Goal: Task Accomplishment & Management: Use online tool/utility

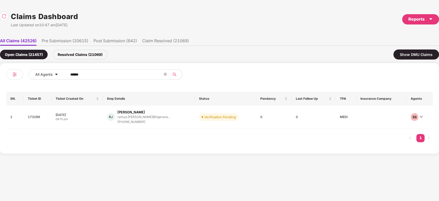
type input "******"
click at [170, 120] on div "[PERSON_NAME] [PERSON_NAME] [PERSON_NAME].[PERSON_NAME]@tigerana... [PHONE_NUMB…" at bounding box center [149, 117] width 84 height 15
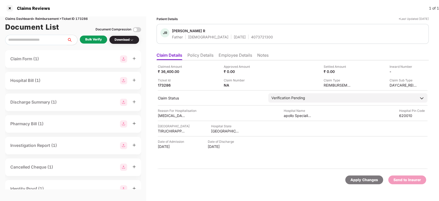
click at [99, 39] on div "Bulk Verify" at bounding box center [93, 39] width 16 height 5
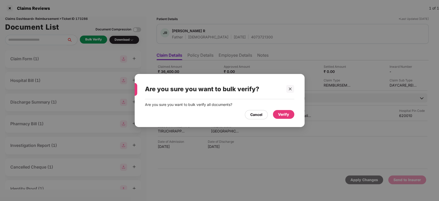
click at [284, 117] on div "Verify" at bounding box center [283, 115] width 11 height 6
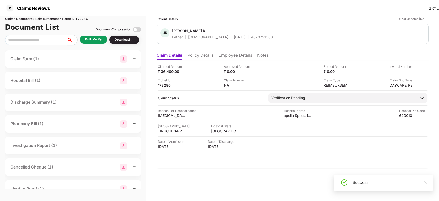
click at [424, 180] on span at bounding box center [426, 182] width 4 height 4
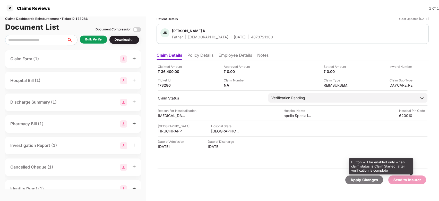
click at [419, 180] on div "Send to Insurer" at bounding box center [408, 180] width 28 height 6
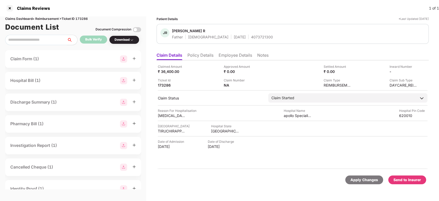
click at [408, 182] on div "Send to Insurer" at bounding box center [408, 180] width 28 height 6
click at [227, 54] on li "Employee Details" at bounding box center [236, 56] width 34 height 7
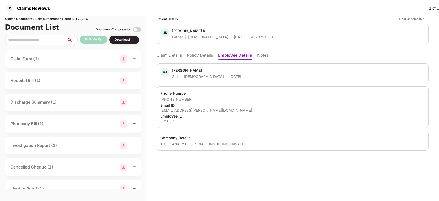
click at [179, 69] on div "[PERSON_NAME]" at bounding box center [187, 70] width 30 height 5
copy div "Ramya"
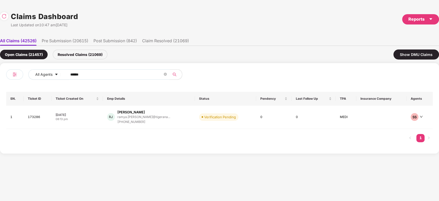
click at [111, 76] on input "******" at bounding box center [116, 75] width 93 height 8
paste input "text"
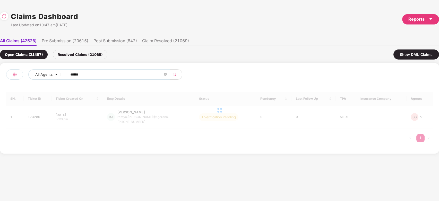
type input "******"
click at [155, 115] on div at bounding box center [219, 110] width 427 height 37
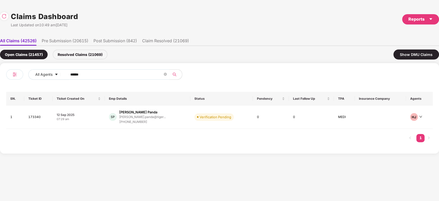
click at [155, 115] on div "[PERSON_NAME].panda@tiger..." at bounding box center [142, 116] width 47 height 3
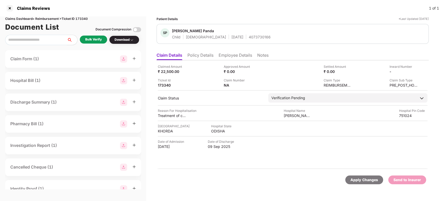
click at [97, 42] on div "Bulk Verify" at bounding box center [93, 39] width 16 height 5
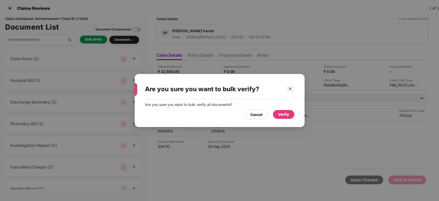
click at [280, 114] on div "Verify" at bounding box center [283, 115] width 11 height 6
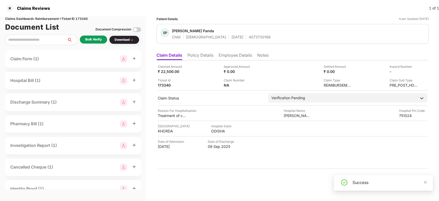
click at [423, 180] on div "Success" at bounding box center [390, 182] width 74 height 6
click at [425, 182] on icon "close" at bounding box center [425, 182] width 3 height 3
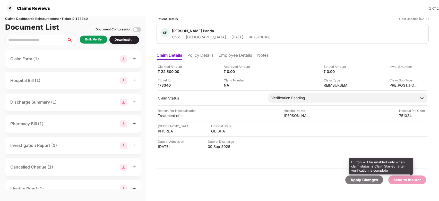
click at [417, 179] on div "Send to Insurer" at bounding box center [408, 180] width 28 height 6
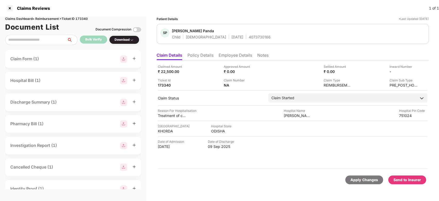
click at [414, 182] on div "Send to Insurer" at bounding box center [408, 180] width 28 height 6
click at [229, 59] on li "Employee Details" at bounding box center [236, 56] width 34 height 7
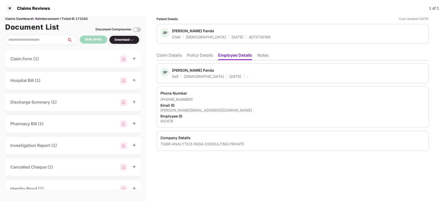
click at [184, 68] on div "[PERSON_NAME] Panda" at bounding box center [193, 70] width 42 height 5
copy div "[PERSON_NAME]"
click at [166, 55] on li "Claim Details" at bounding box center [169, 56] width 25 height 7
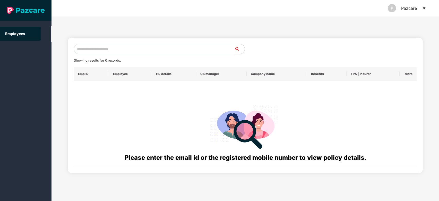
click at [194, 47] on input "text" at bounding box center [154, 49] width 161 height 10
paste input "**********"
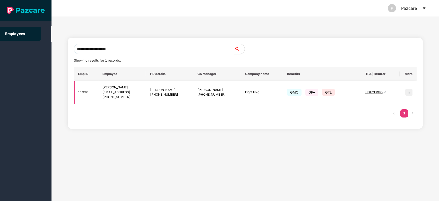
type input "**********"
click at [412, 92] on img at bounding box center [409, 92] width 7 height 7
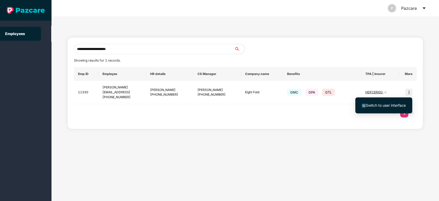
click at [392, 108] on span "Switch to user interface" at bounding box center [384, 106] width 44 height 6
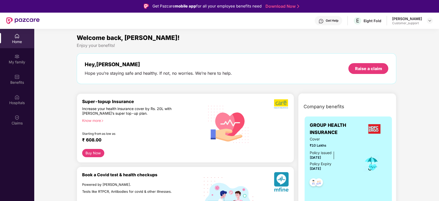
click at [17, 78] on img at bounding box center [16, 76] width 5 height 5
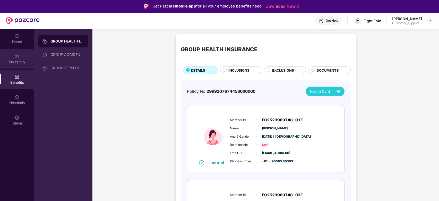
click at [18, 54] on img at bounding box center [16, 56] width 5 height 5
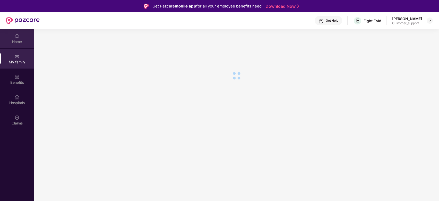
click at [17, 46] on div "Home" at bounding box center [17, 38] width 34 height 19
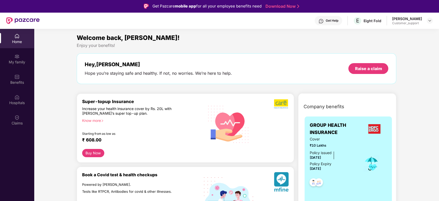
scroll to position [35, 0]
